Goal: Go to known website: Access a specific website the user already knows

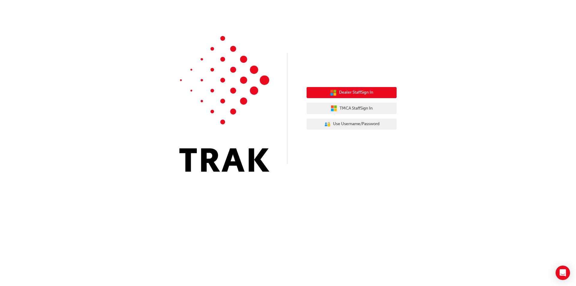
click at [344, 95] on span "Dealer Staff Sign In" at bounding box center [356, 92] width 34 height 7
